Goal: Find specific page/section: Find specific page/section

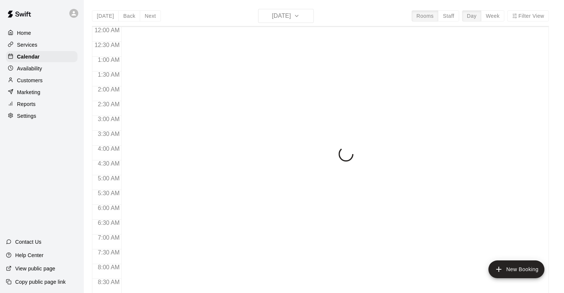
scroll to position [436, 0]
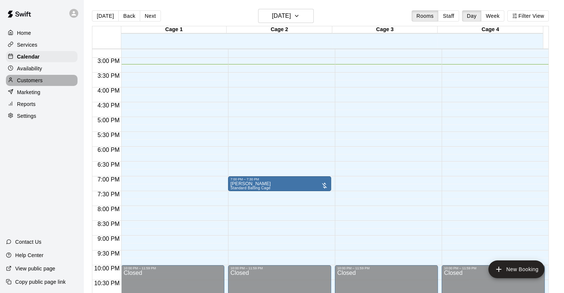
click at [33, 81] on p "Customers" at bounding box center [30, 80] width 26 height 7
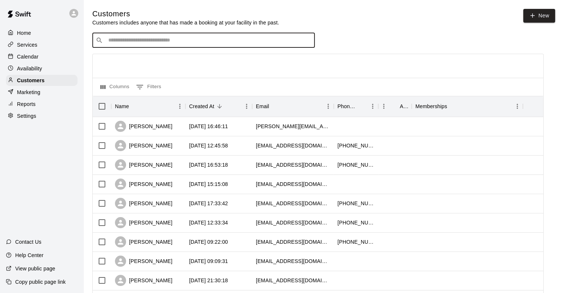
click at [132, 38] on input "Search customers by name or email" at bounding box center [208, 40] width 205 height 7
type input "*"
type input "****"
click at [135, 53] on p "[PERSON_NAME]" at bounding box center [135, 57] width 45 height 8
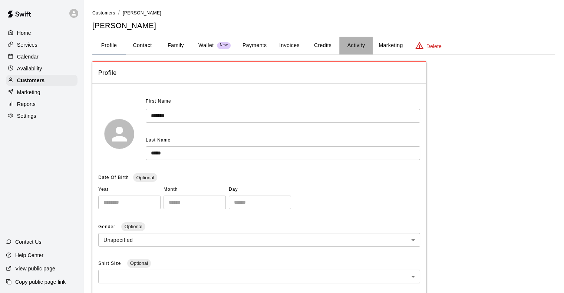
click at [358, 47] on button "Activity" at bounding box center [355, 46] width 33 height 18
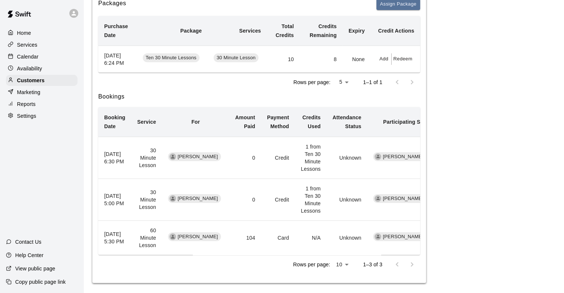
scroll to position [154, 0]
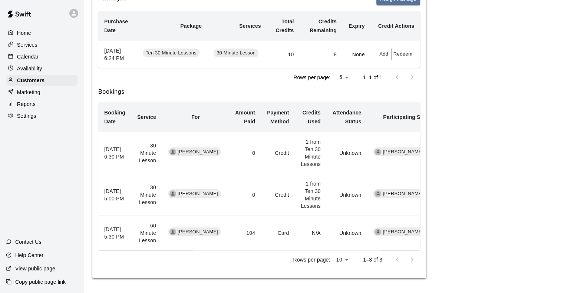
click at [48, 54] on div "Calendar" at bounding box center [42, 56] width 72 height 11
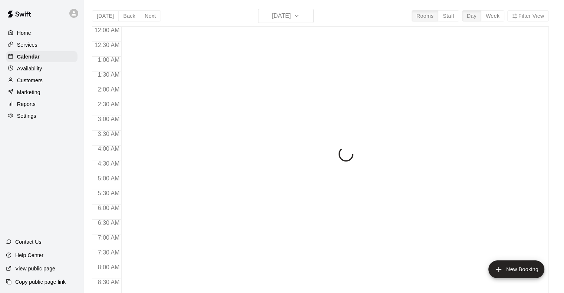
scroll to position [436, 0]
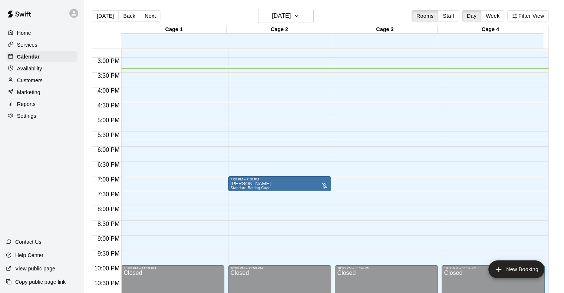
click at [30, 86] on div "Customers" at bounding box center [42, 80] width 72 height 11
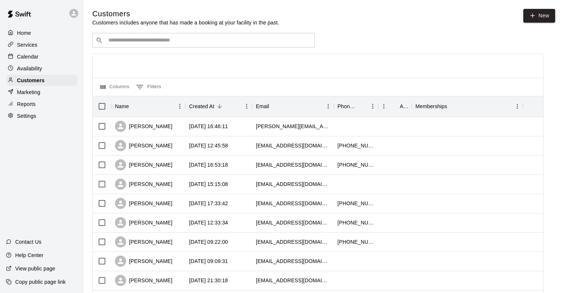
click at [218, 41] on input "Search customers by name or email" at bounding box center [208, 40] width 205 height 7
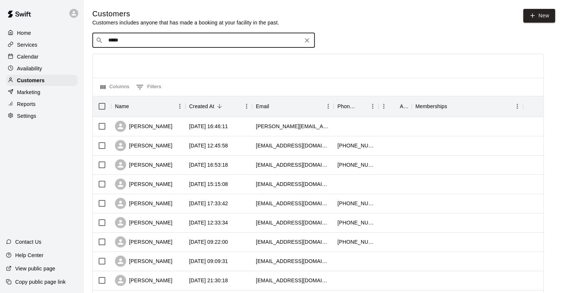
type input "******"
click at [176, 64] on div "[PERSON_NAME] [EMAIL_ADDRESS][DOMAIN_NAME]" at bounding box center [211, 61] width 196 height 16
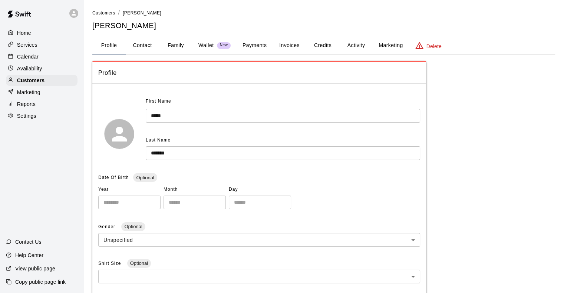
click at [331, 43] on button "Credits" at bounding box center [322, 46] width 33 height 18
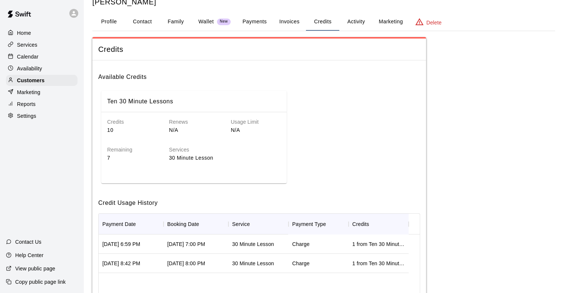
scroll to position [74, 0]
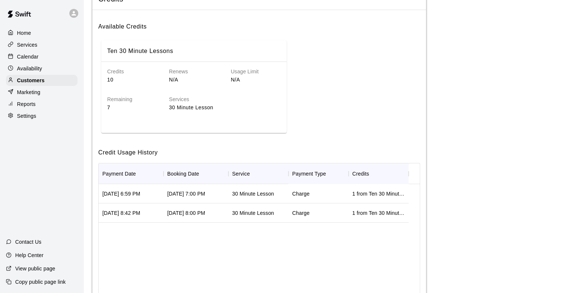
click at [120, 99] on h6 "Remaining" at bounding box center [132, 100] width 50 height 8
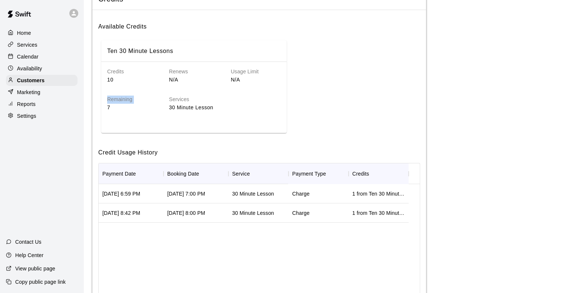
click at [120, 99] on h6 "Remaining" at bounding box center [132, 100] width 50 height 8
click at [188, 108] on p "30 Minute Lesson" at bounding box center [225, 108] width 112 height 8
